Goal: Information Seeking & Learning: Learn about a topic

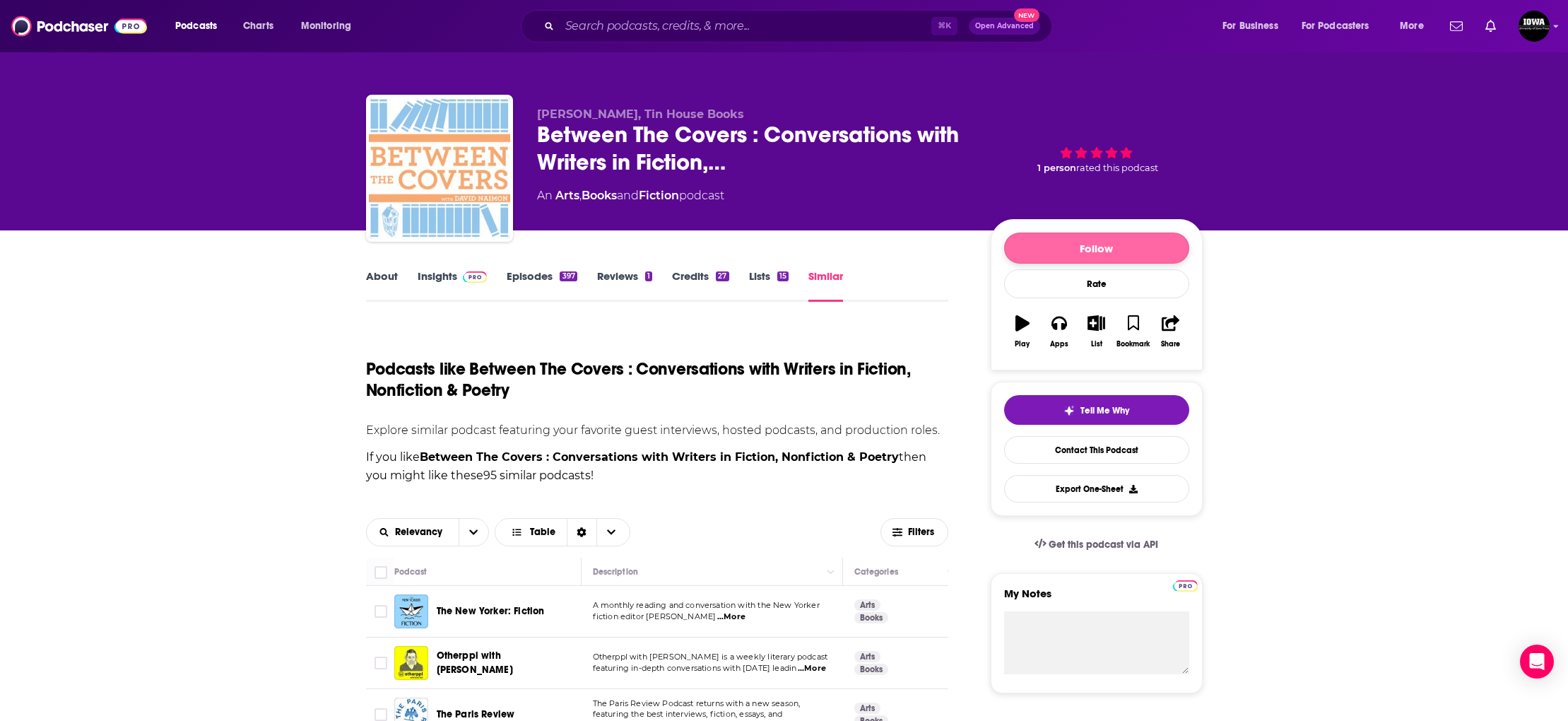
click at [1112, 254] on button "Follow" at bounding box center [1097, 248] width 185 height 31
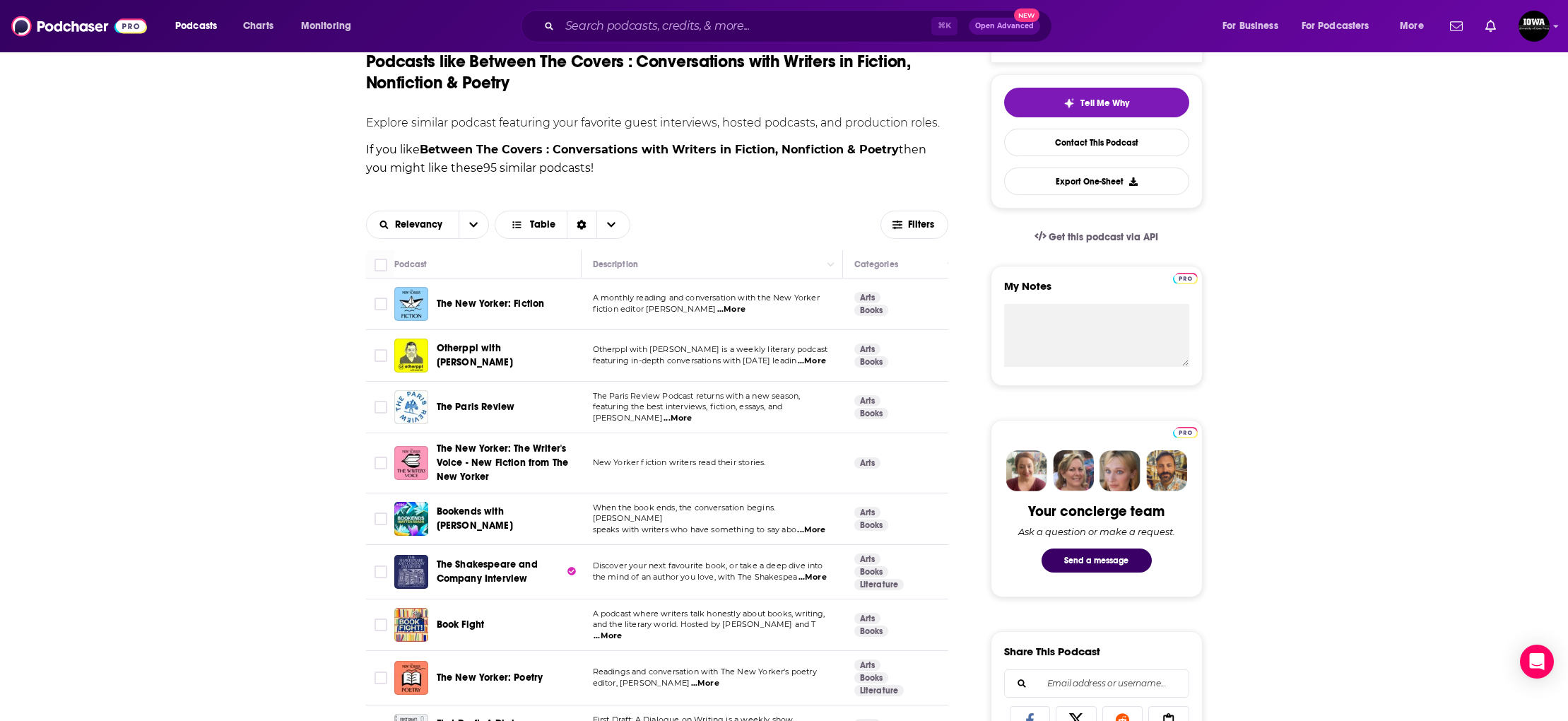
scroll to position [306, 0]
click at [481, 520] on span "Bookends with [PERSON_NAME]" at bounding box center [475, 518] width 76 height 26
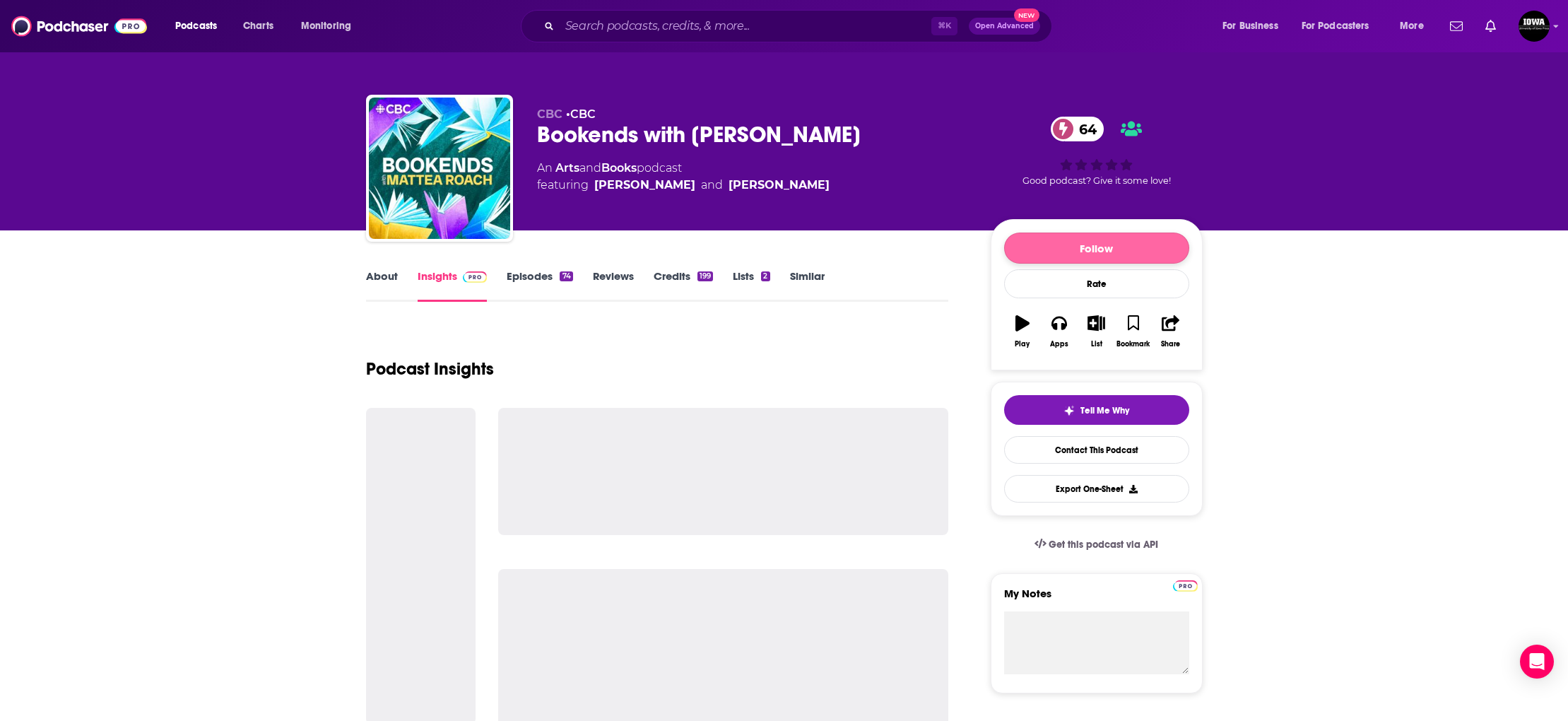
click at [1090, 245] on button "Follow" at bounding box center [1097, 248] width 185 height 31
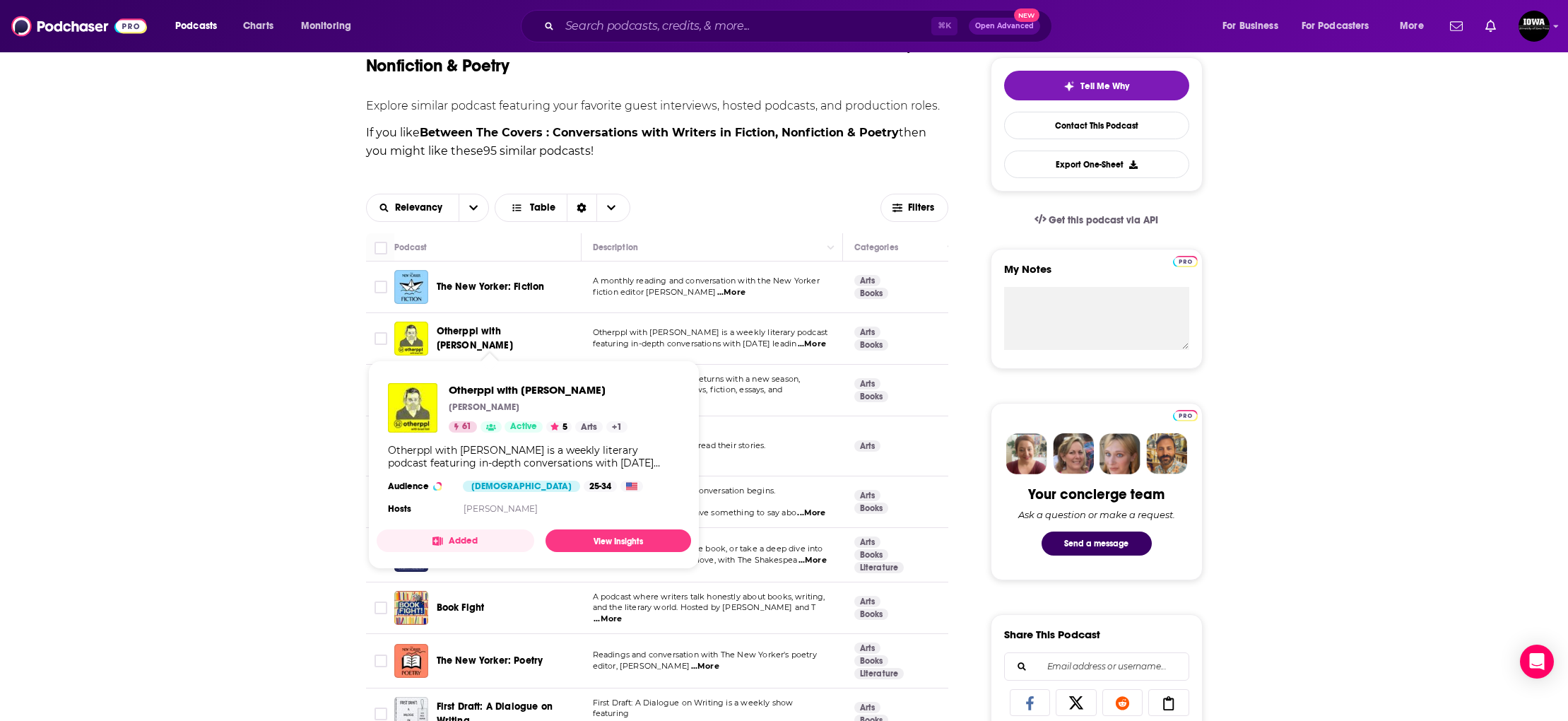
scroll to position [502, 0]
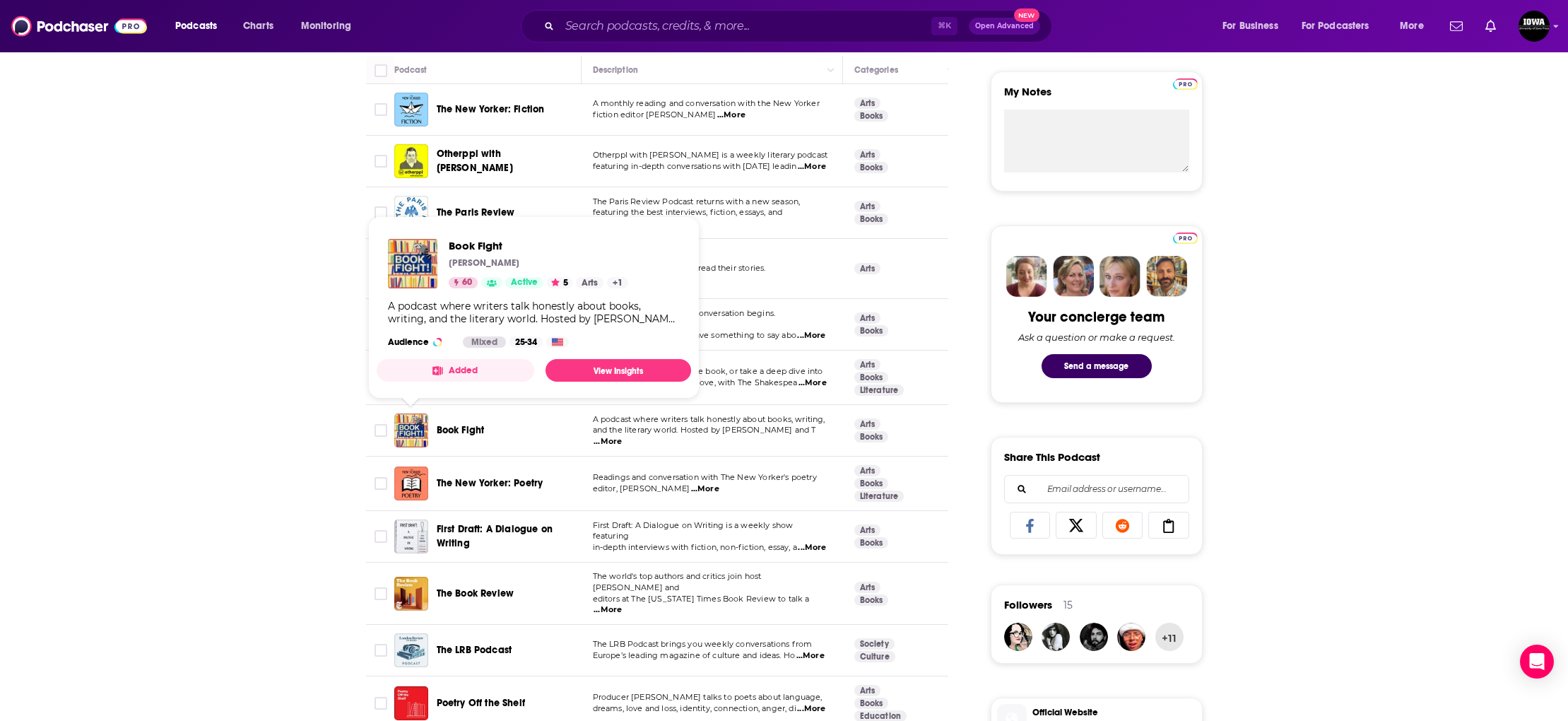
click at [401, 430] on img "Book Fight" at bounding box center [411, 431] width 34 height 34
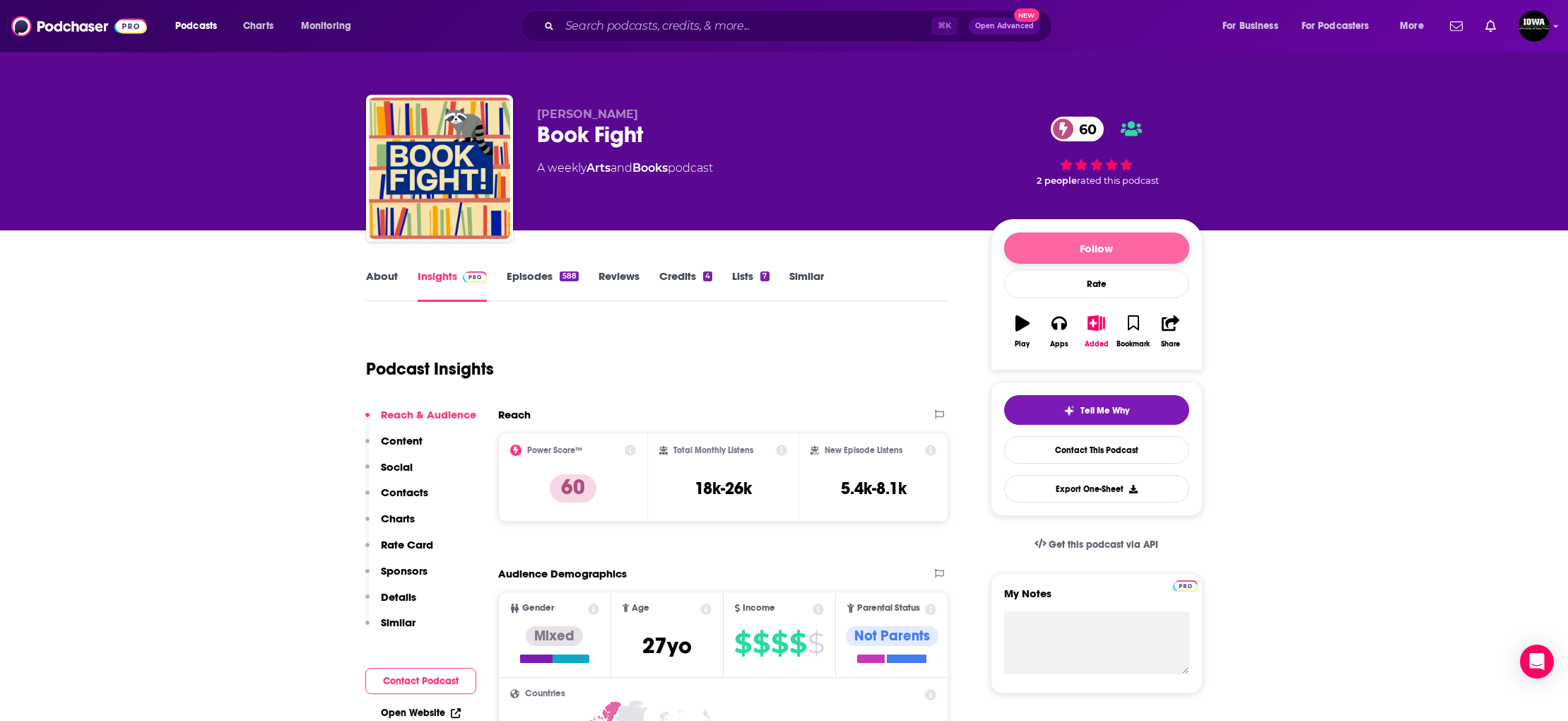
click at [1062, 249] on button "Follow" at bounding box center [1097, 248] width 185 height 31
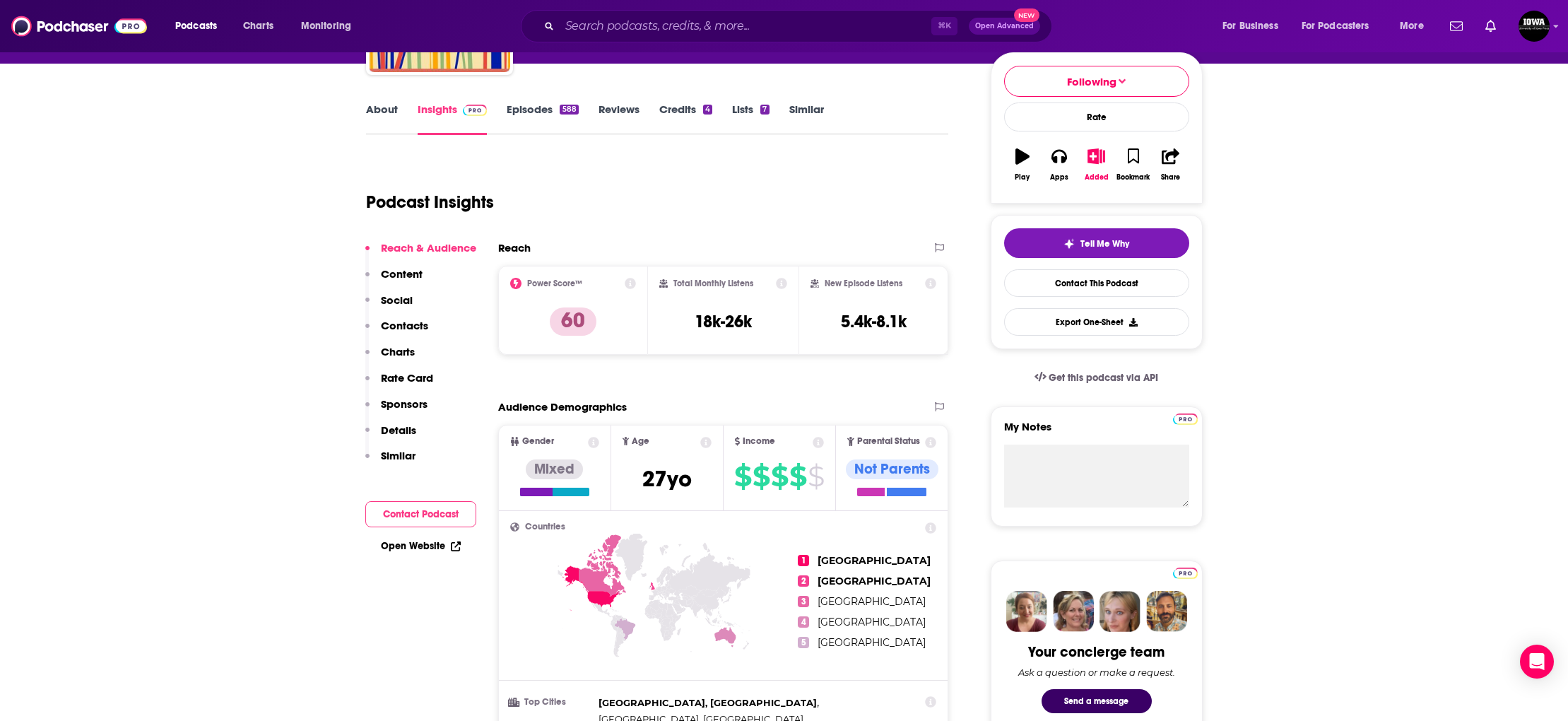
scroll to position [167, 0]
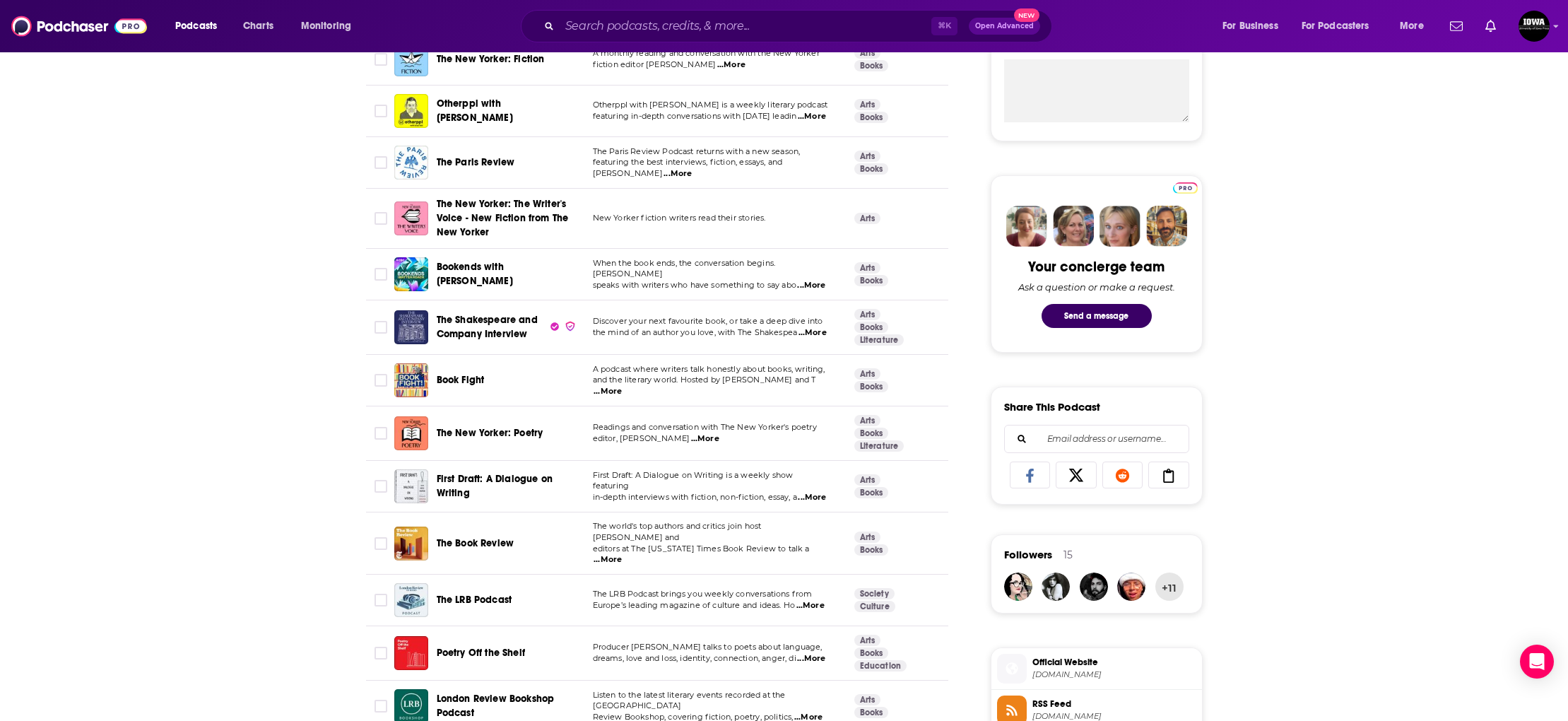
scroll to position [564, 0]
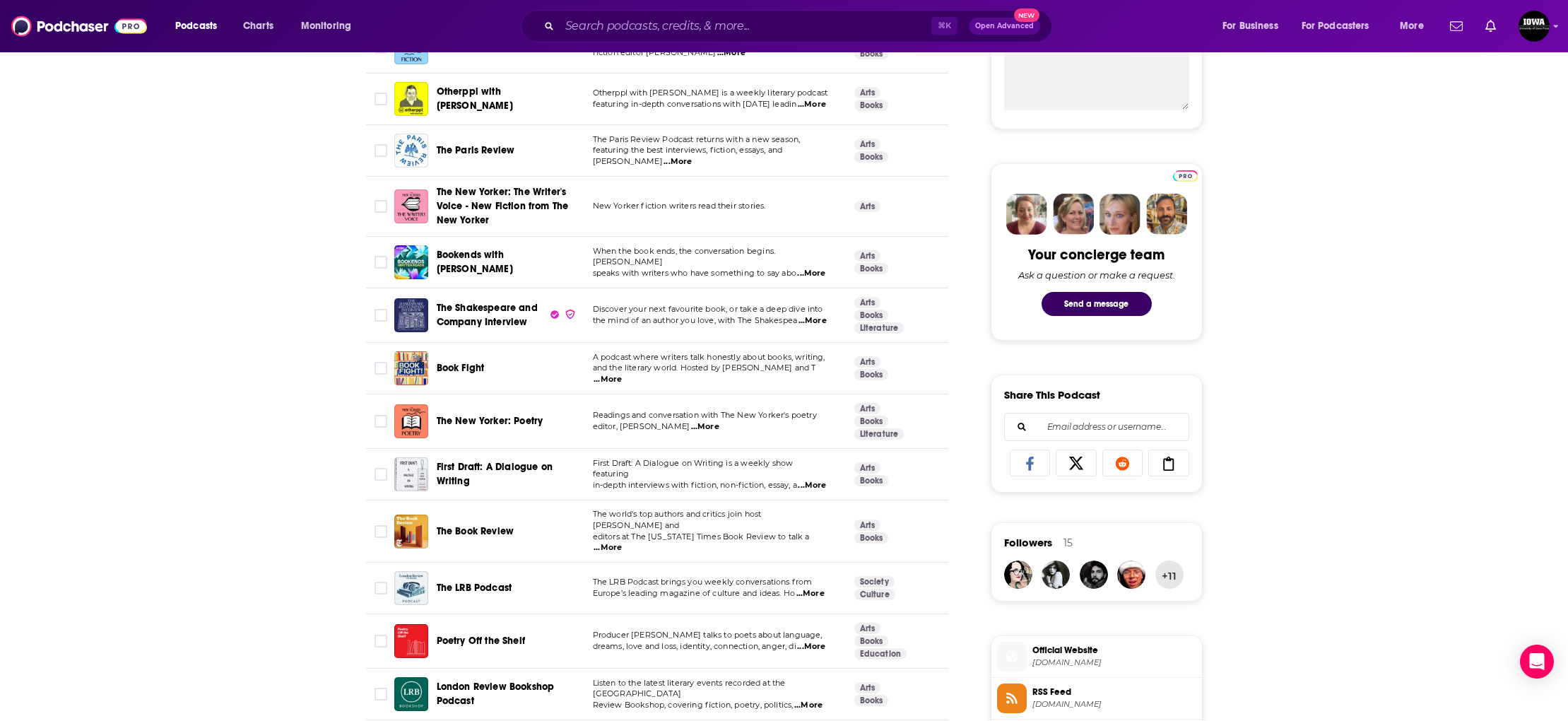
click at [450, 478] on span "First Draft: A Dialogue on Writing" at bounding box center [506, 474] width 140 height 28
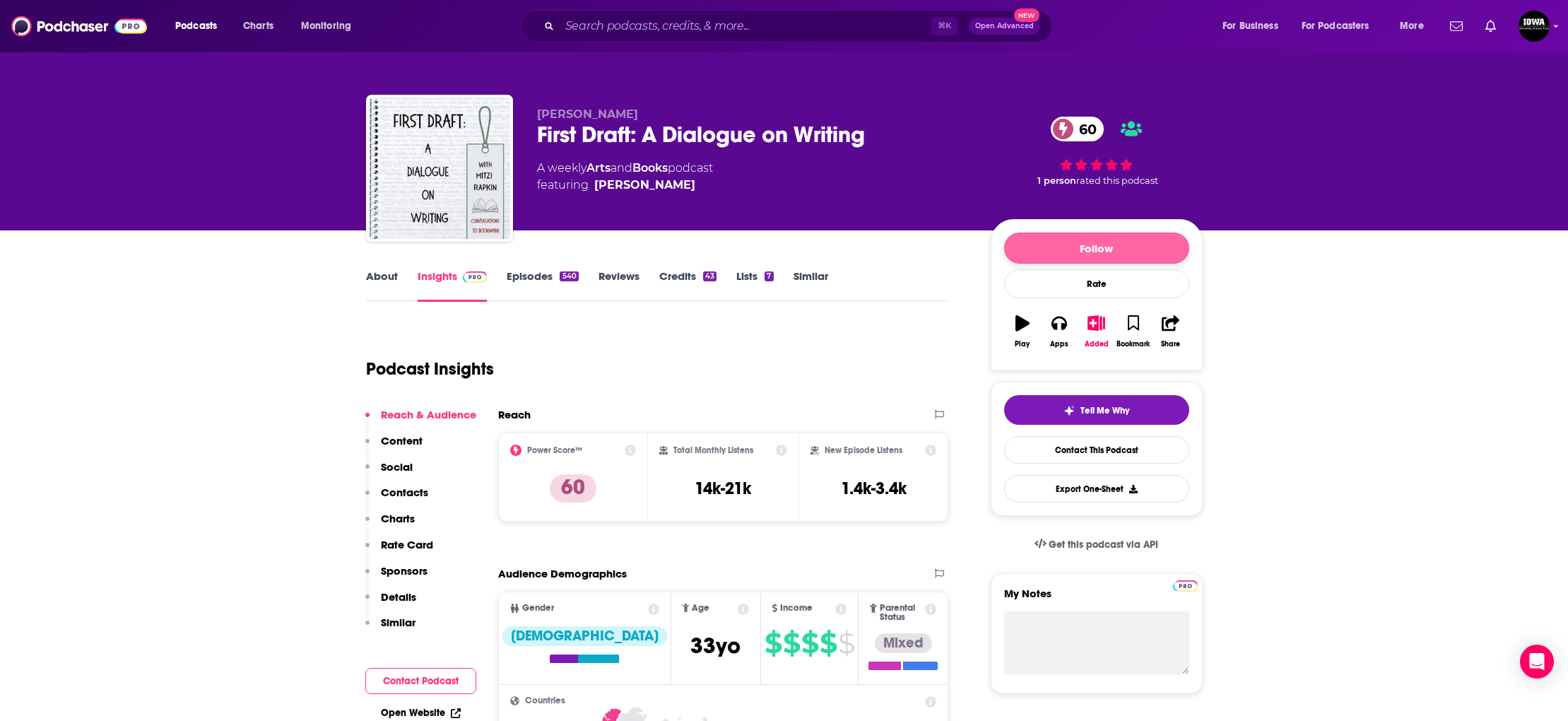
click at [1062, 251] on button "Follow" at bounding box center [1097, 248] width 185 height 31
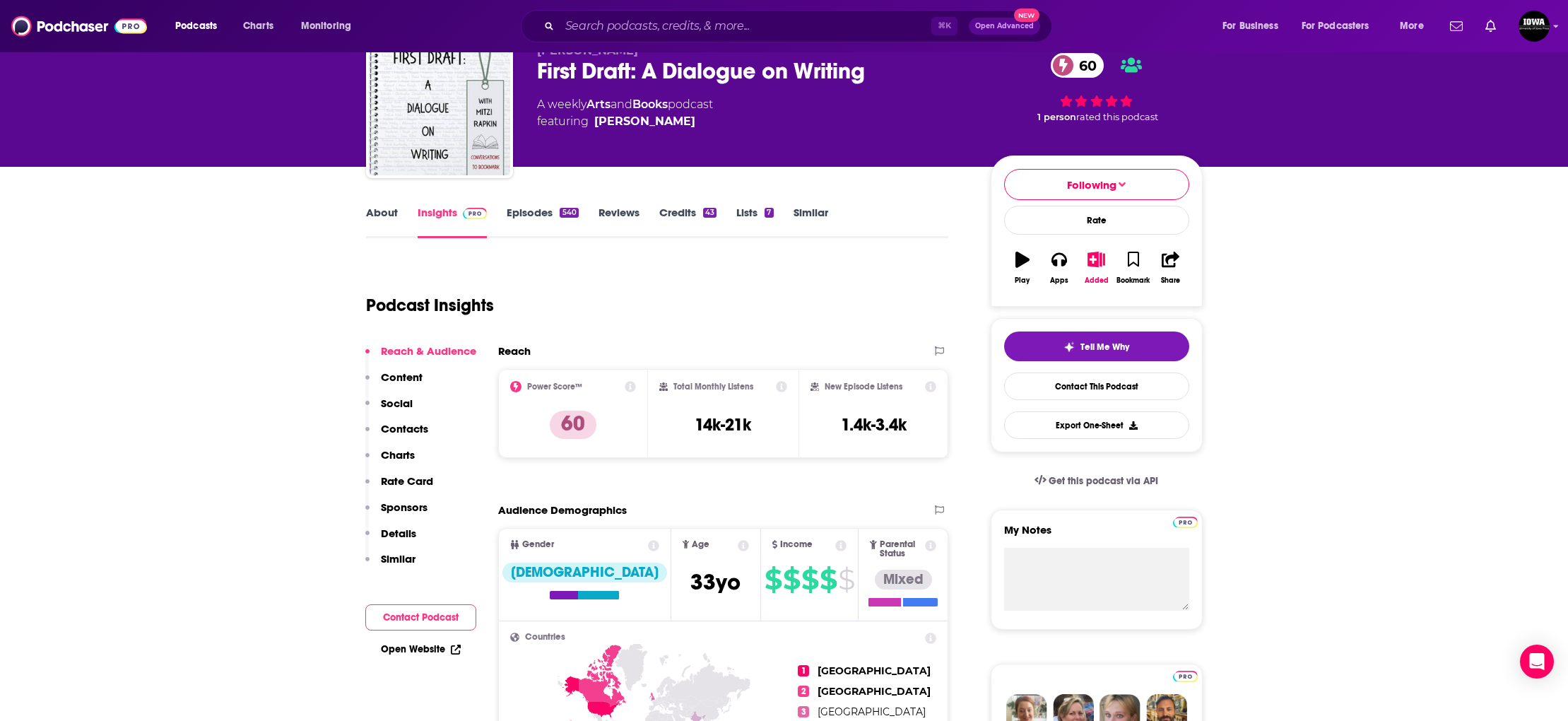
scroll to position [64, 0]
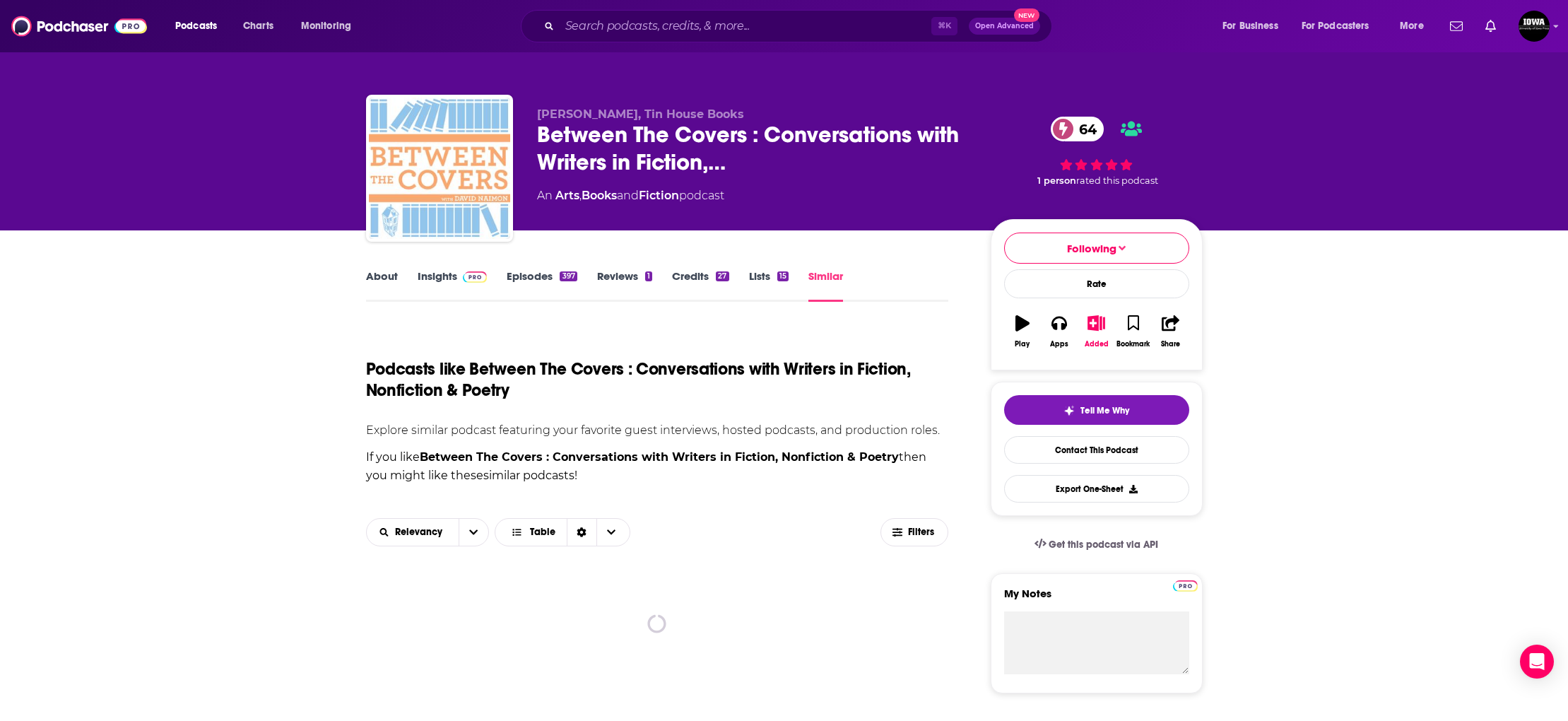
scroll to position [470, 0]
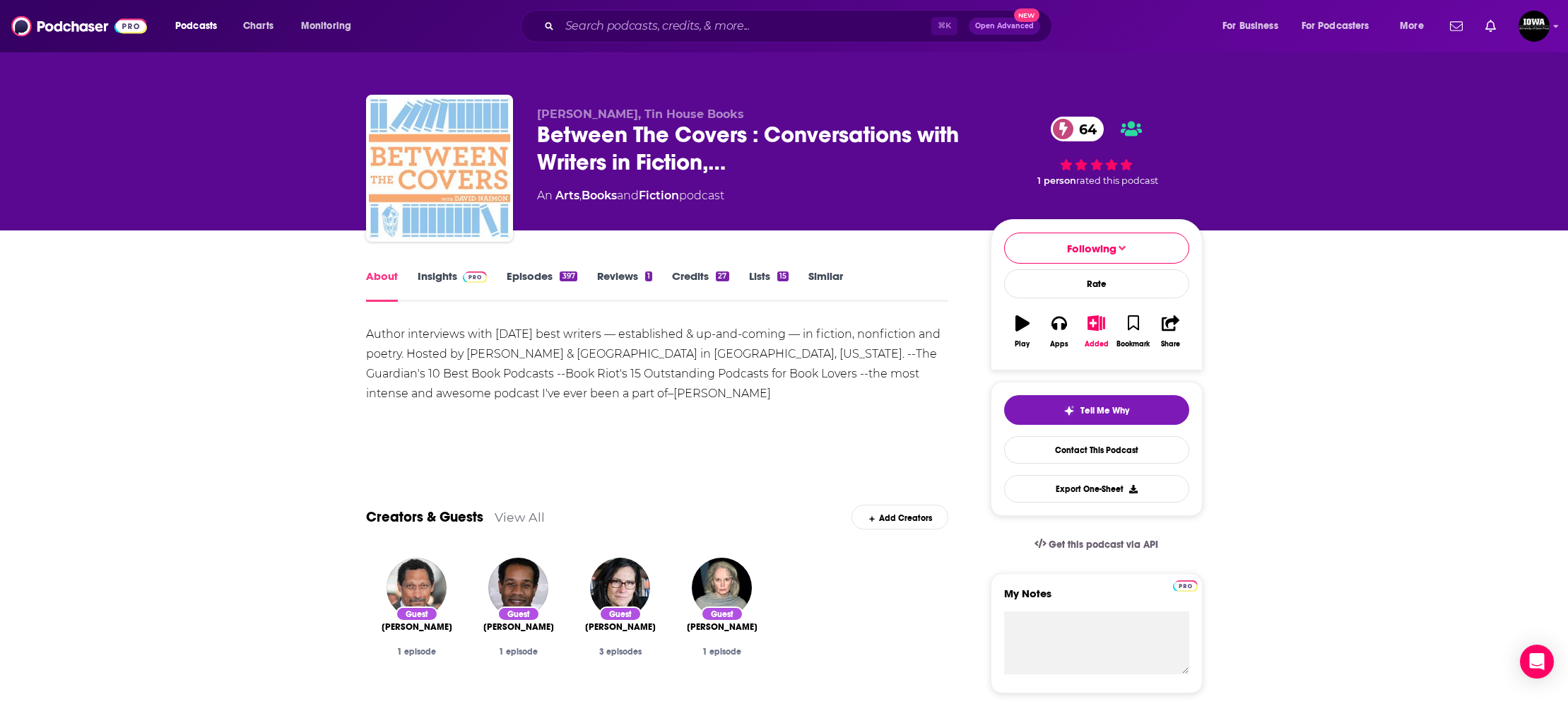
click at [824, 273] on link "Similar" at bounding box center [826, 286] width 34 height 33
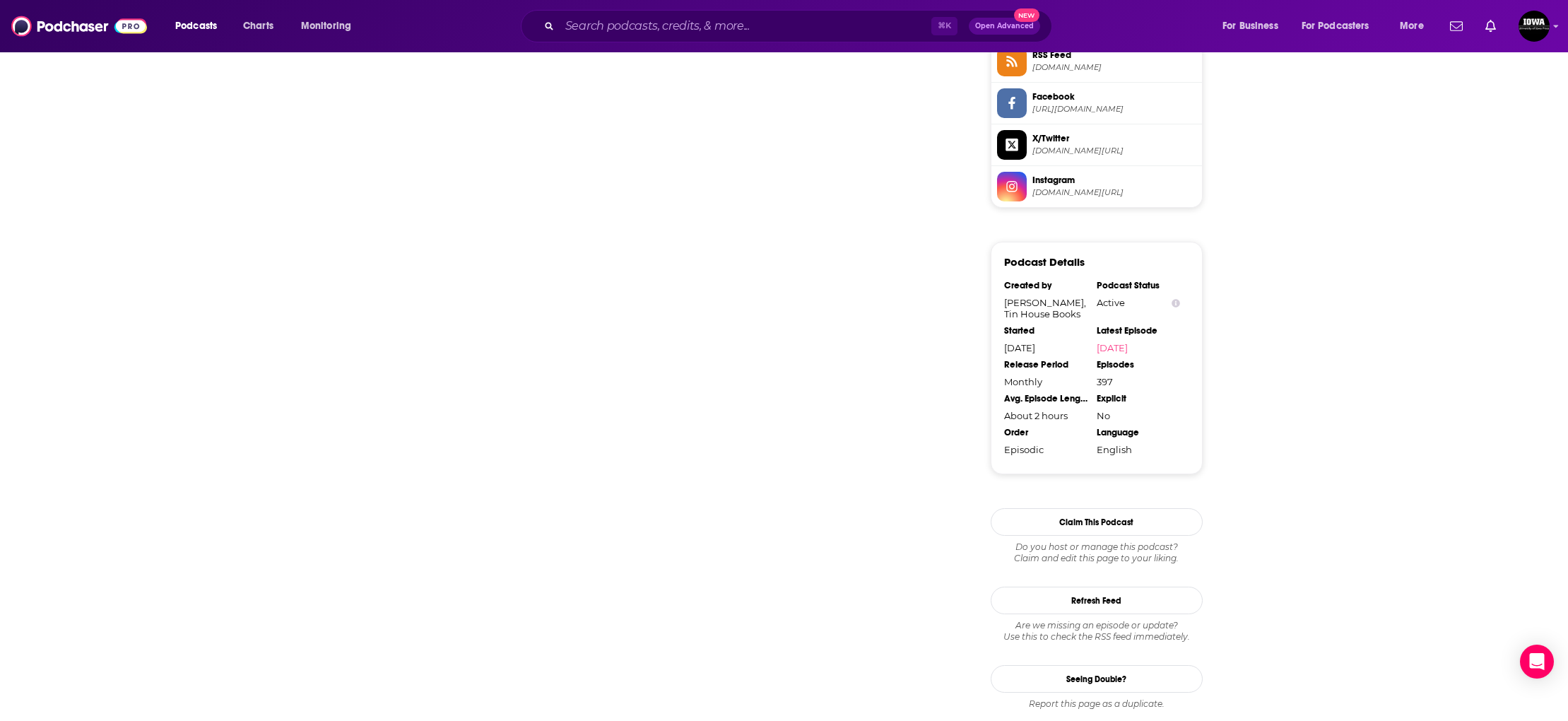
scroll to position [1200, 0]
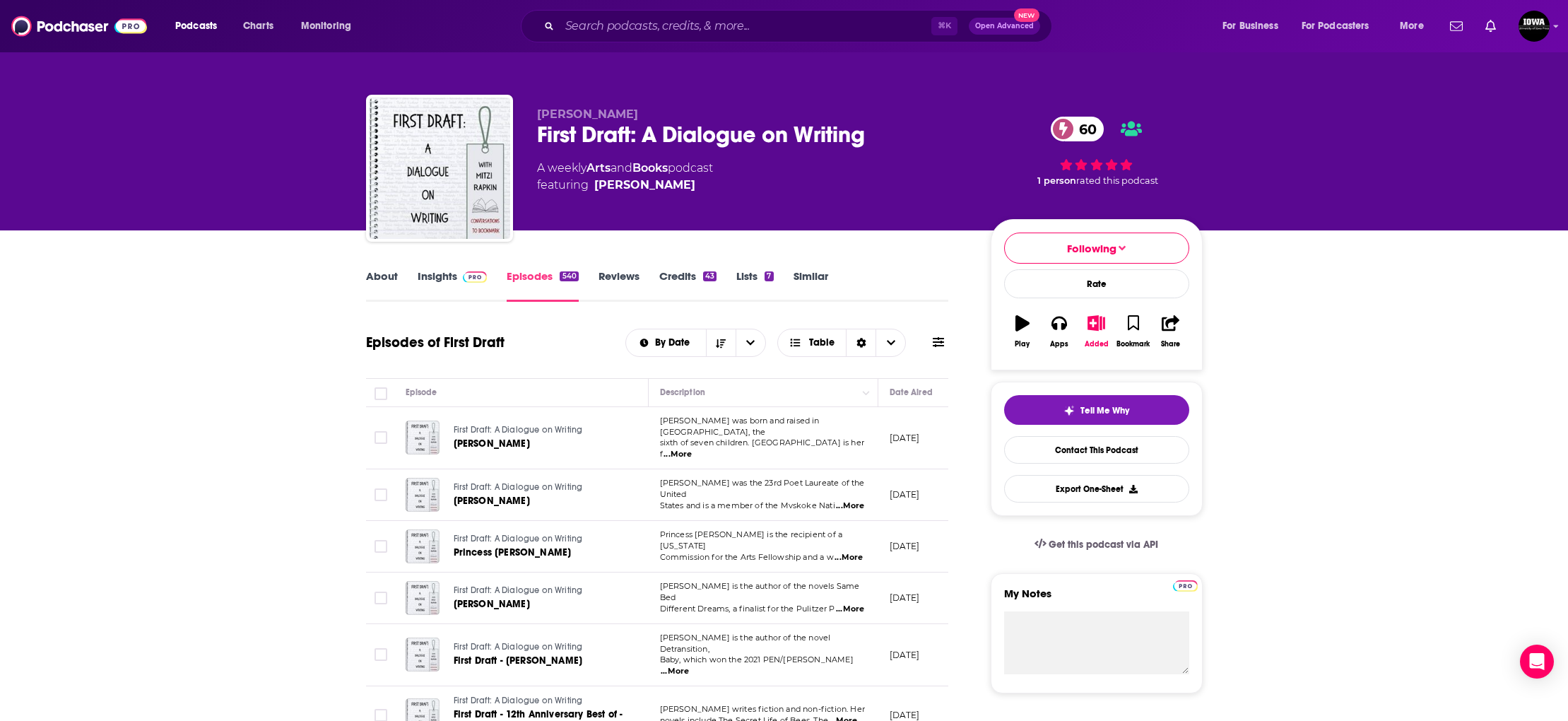
click at [811, 280] on link "Similar" at bounding box center [811, 286] width 34 height 33
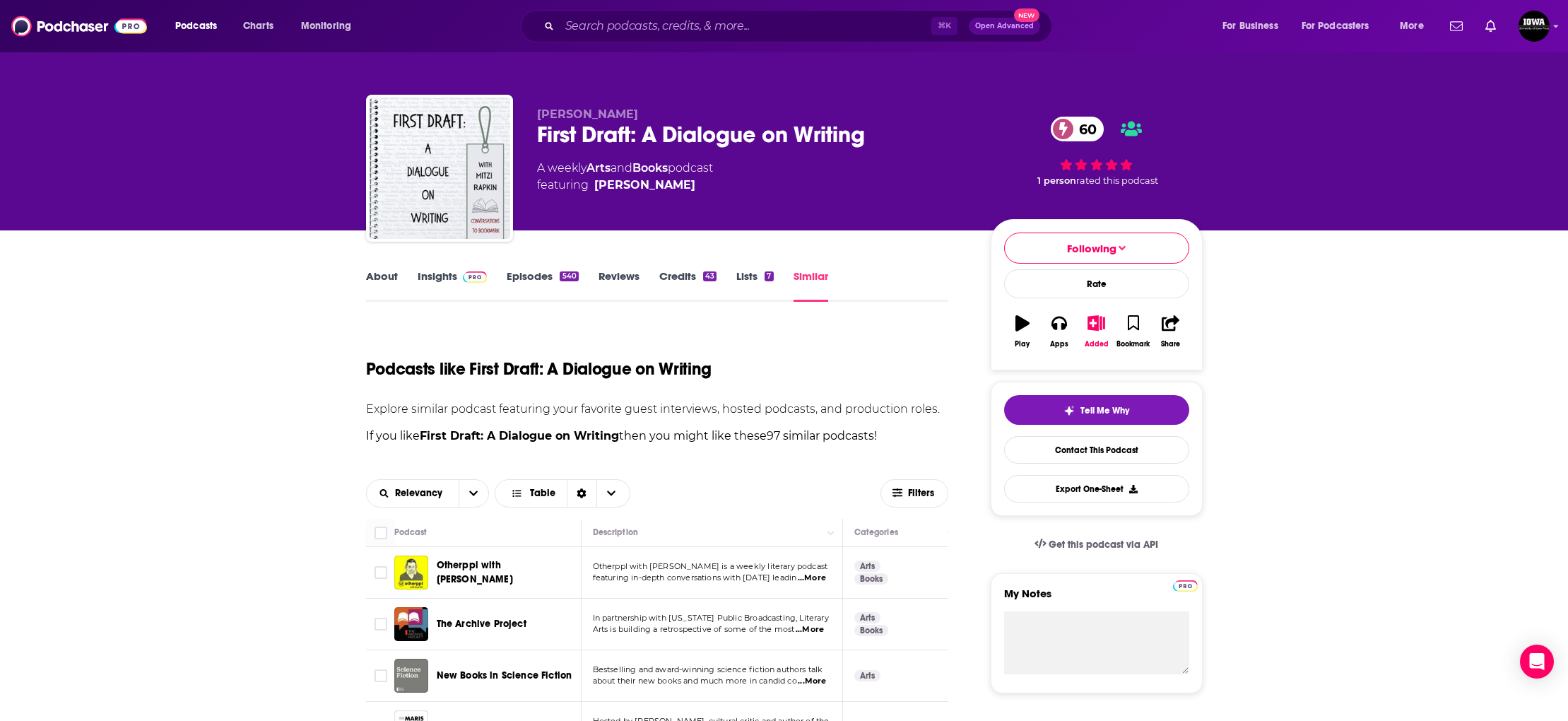
scroll to position [208, 0]
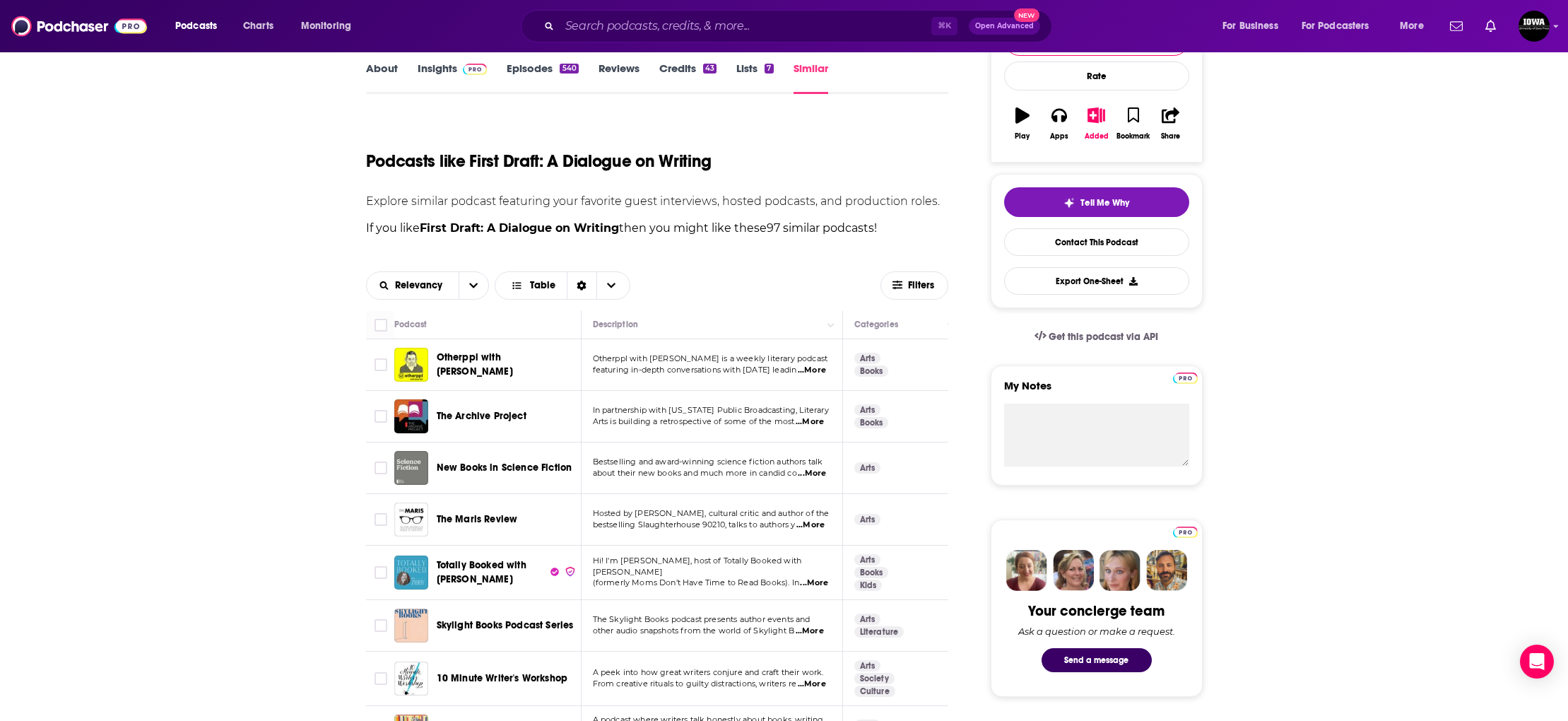
click at [797, 374] on span "...More" at bounding box center [811, 370] width 28 height 11
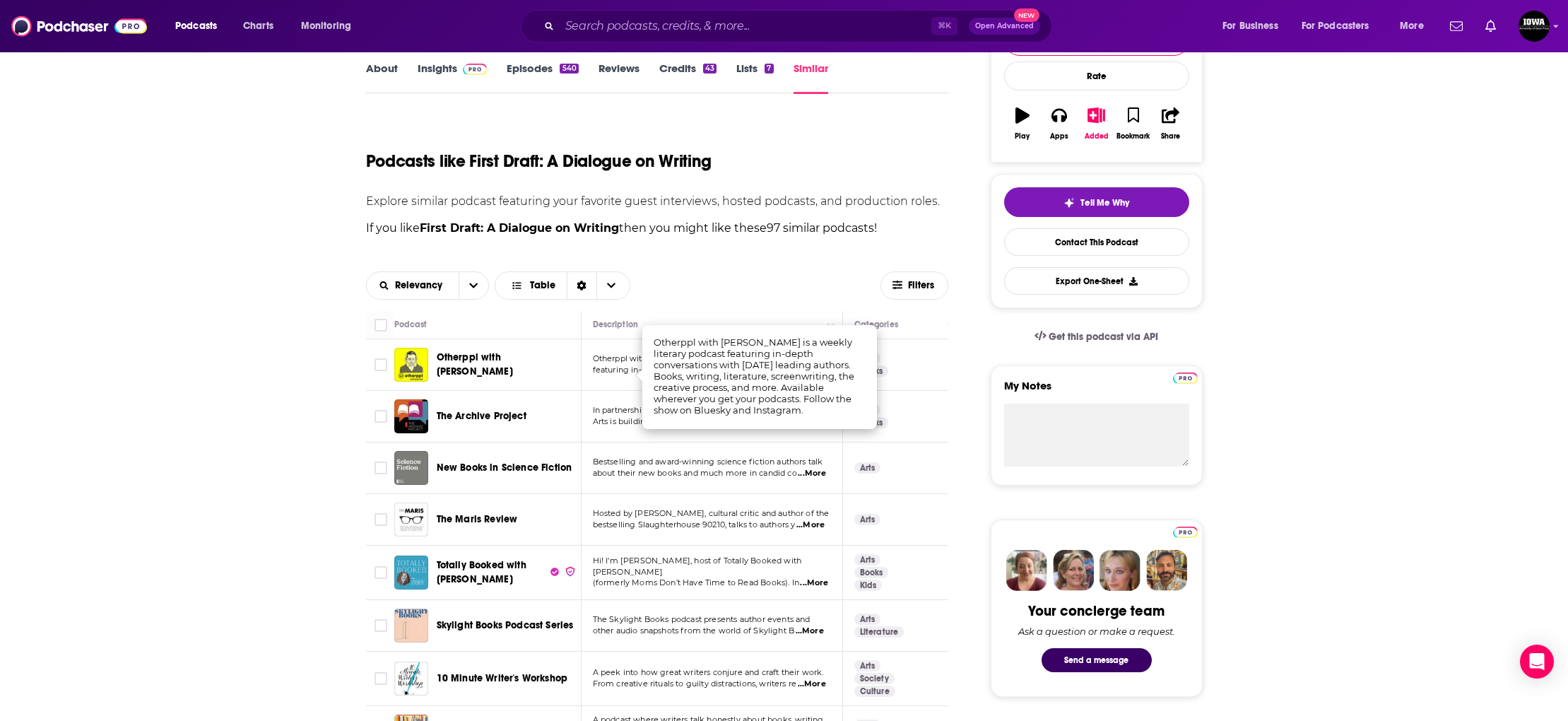
click at [513, 369] on span "Otherppl with [PERSON_NAME]" at bounding box center [475, 364] width 76 height 26
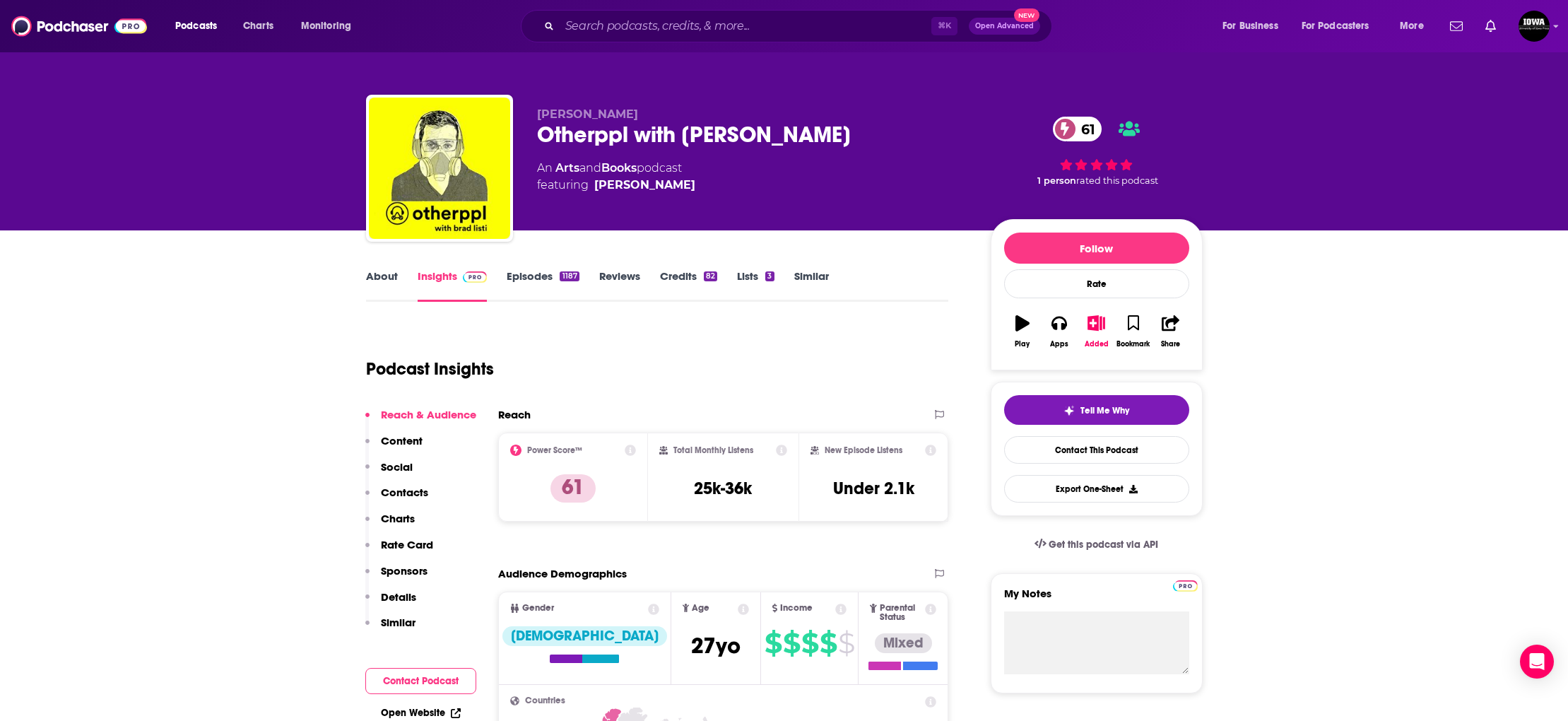
click at [533, 286] on link "Episodes 1187" at bounding box center [542, 286] width 72 height 33
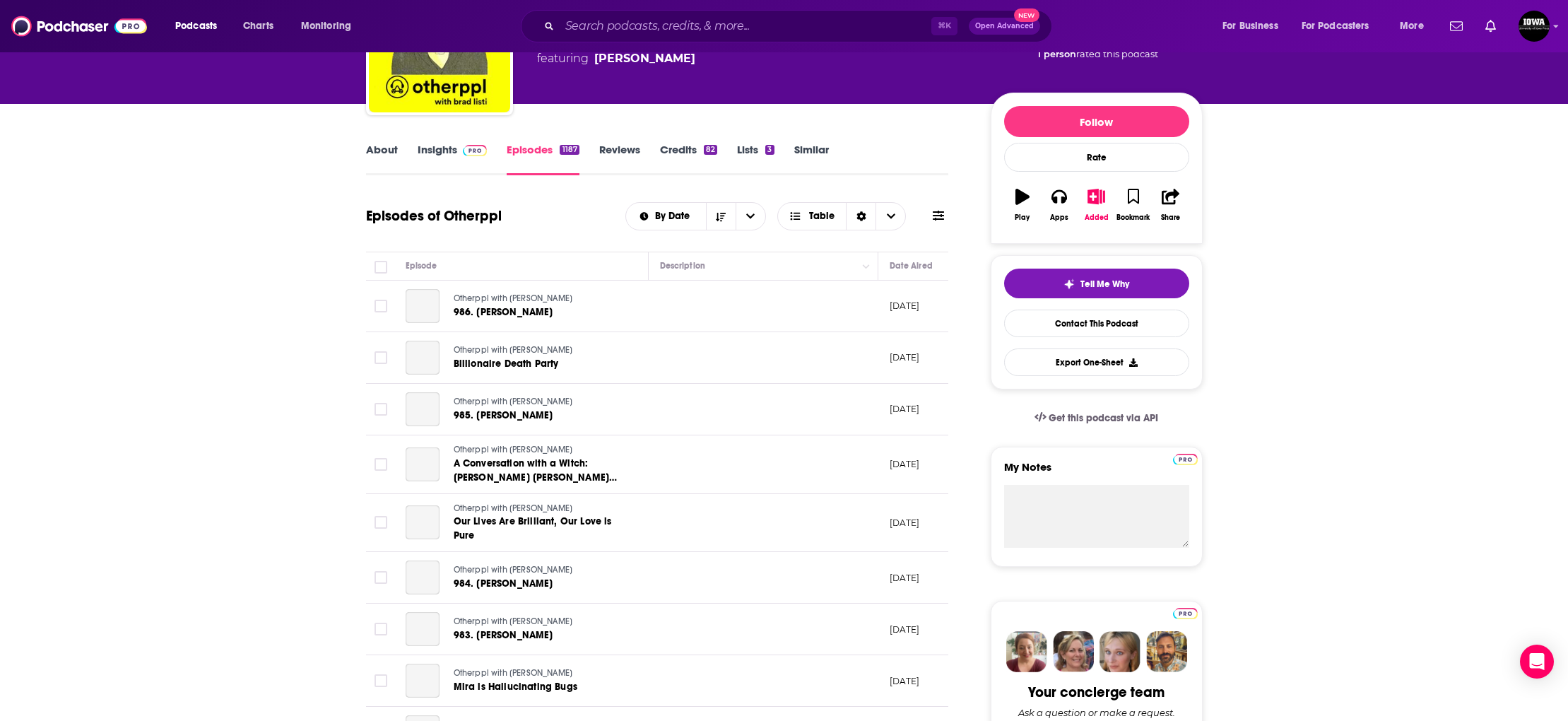
scroll to position [130, 0]
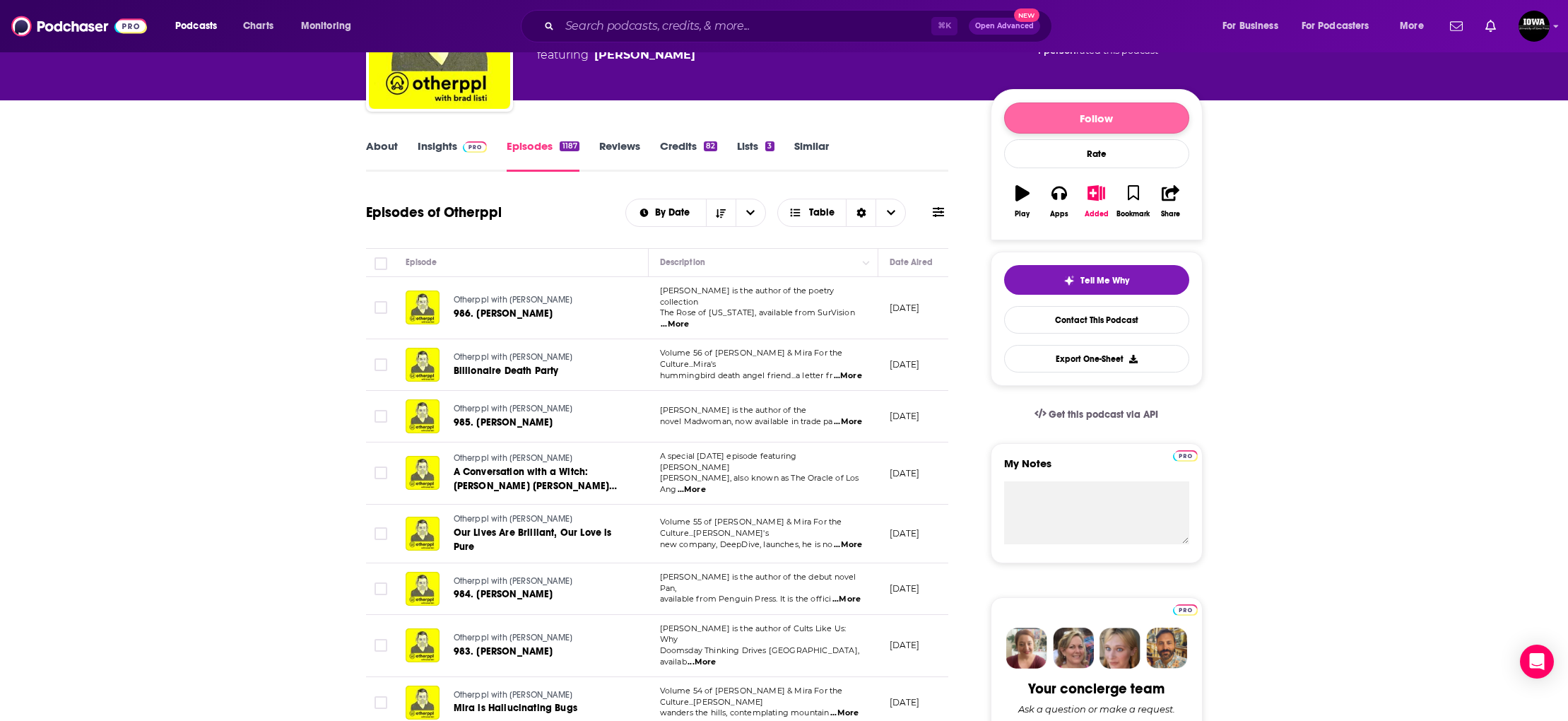
click at [1100, 118] on button "Follow" at bounding box center [1097, 118] width 185 height 31
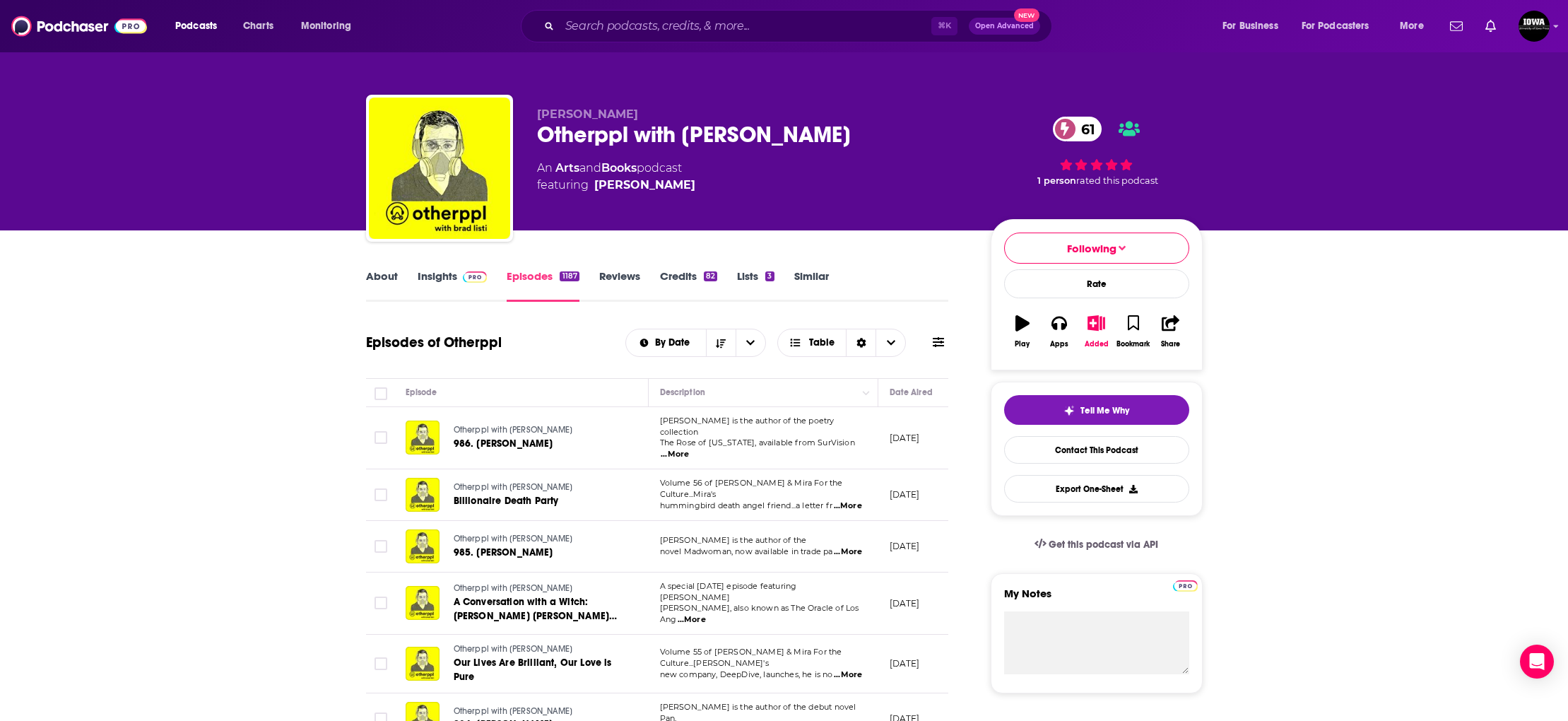
scroll to position [0, 0]
